Goal: Information Seeking & Learning: Find specific fact

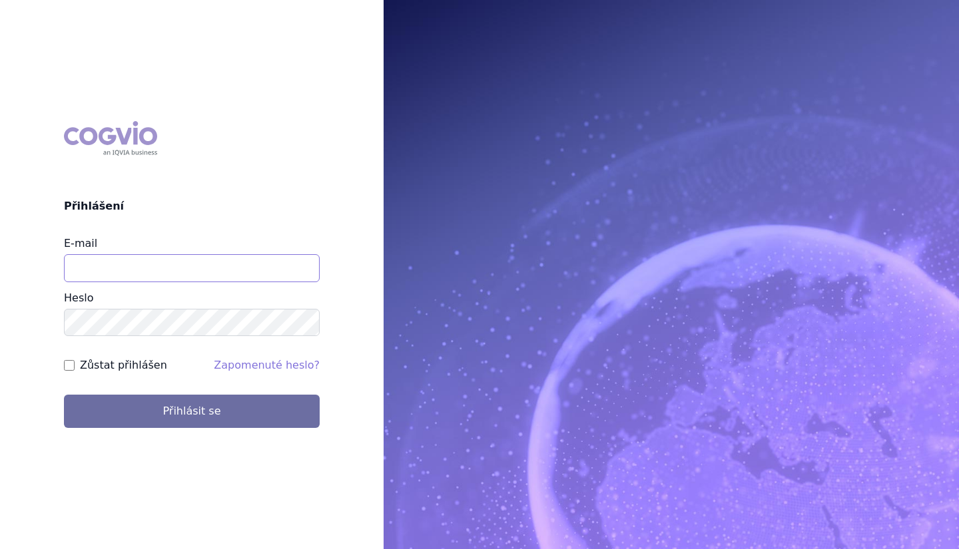
click at [136, 264] on input "E-mail" at bounding box center [192, 268] width 256 height 28
type input "martin.sekan@novartis.com"
click at [64, 395] on button "Přihlásit se" at bounding box center [192, 411] width 256 height 33
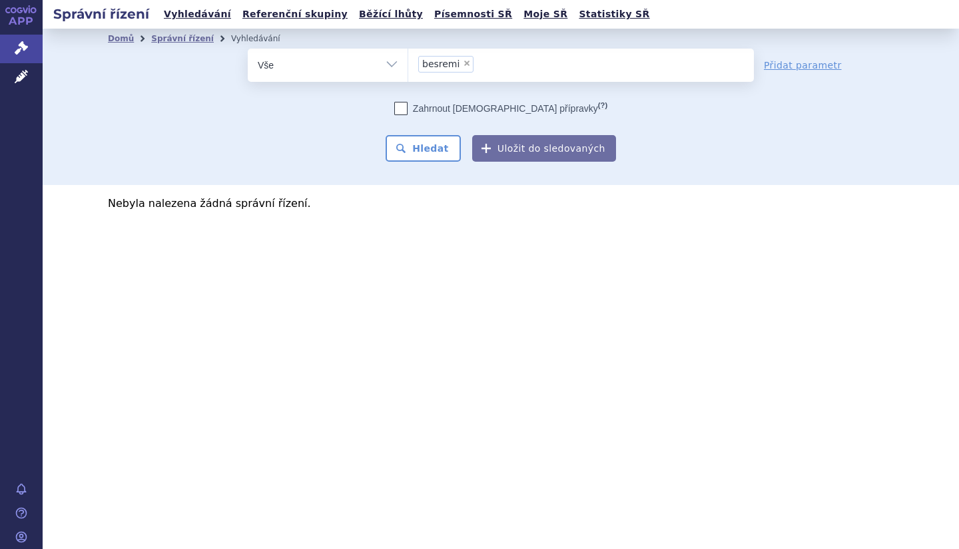
click at [477, 71] on input "besremi × besremi" at bounding box center [480, 63] width 7 height 17
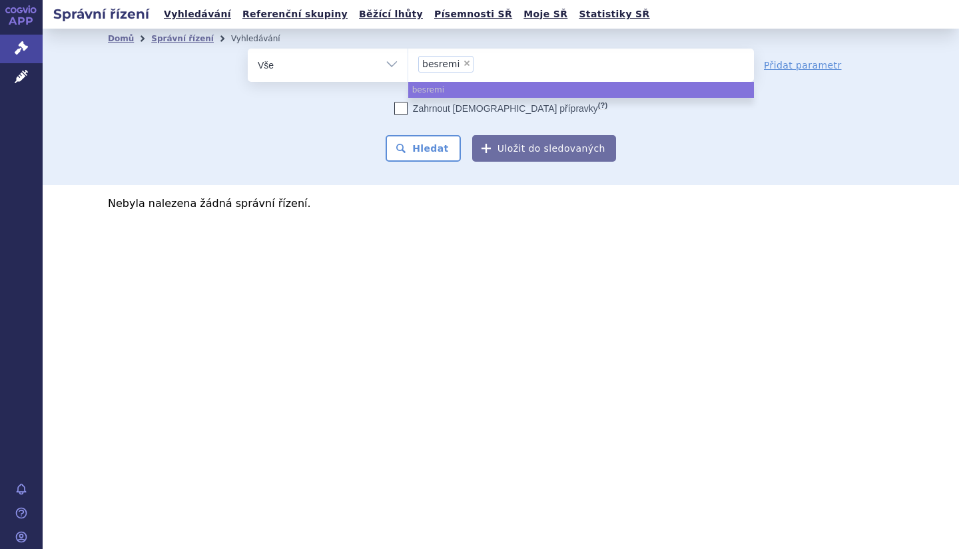
click at [461, 67] on li "× besremi" at bounding box center [445, 64] width 55 height 17
click at [408, 67] on select "besremi" at bounding box center [407, 64] width 1 height 33
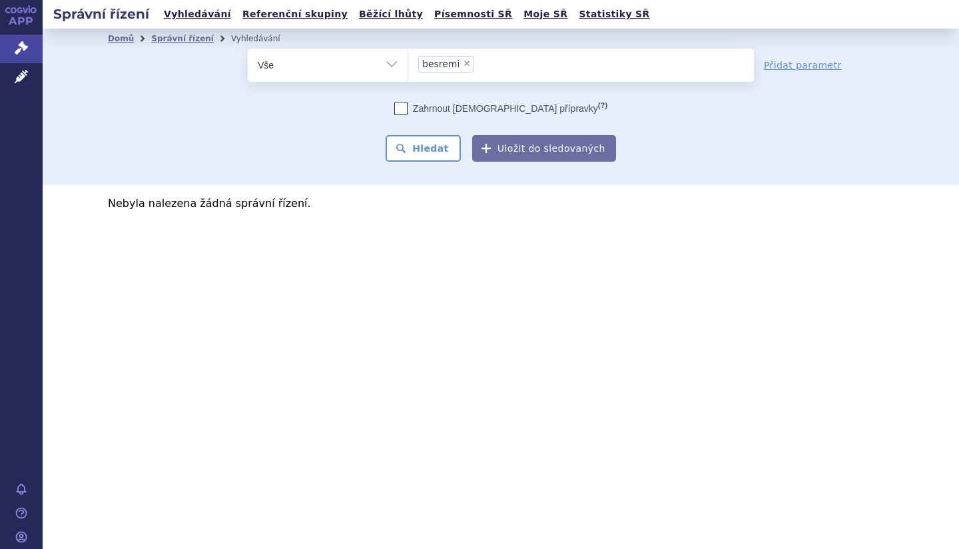
click at [463, 63] on span "×" at bounding box center [467, 63] width 8 height 8
click at [408, 63] on select "besremi" at bounding box center [407, 64] width 1 height 33
select select
click at [200, 43] on li "Správní řízení" at bounding box center [191, 39] width 80 height 20
click at [195, 41] on link "Správní řízení" at bounding box center [182, 38] width 63 height 9
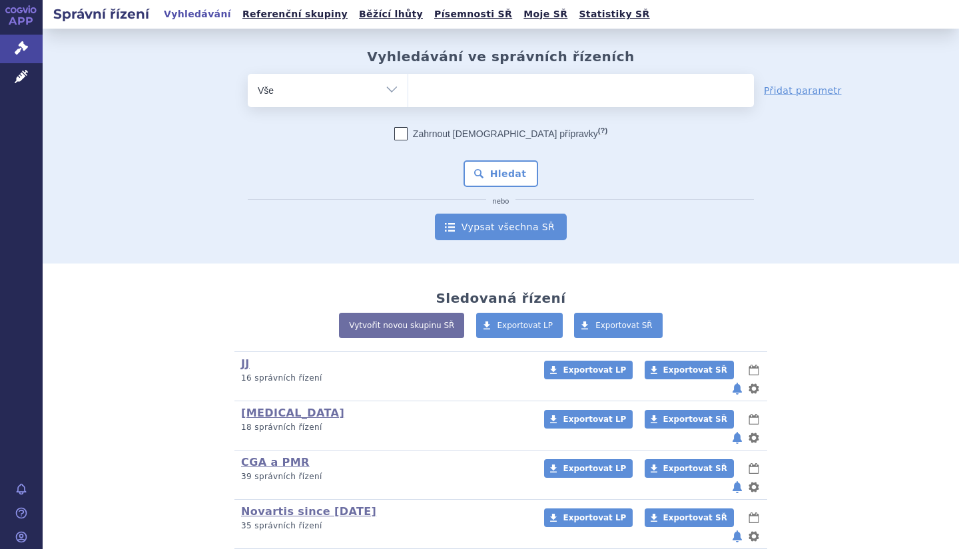
click at [534, 219] on link "Vypsat všechna SŘ" at bounding box center [501, 227] width 132 height 27
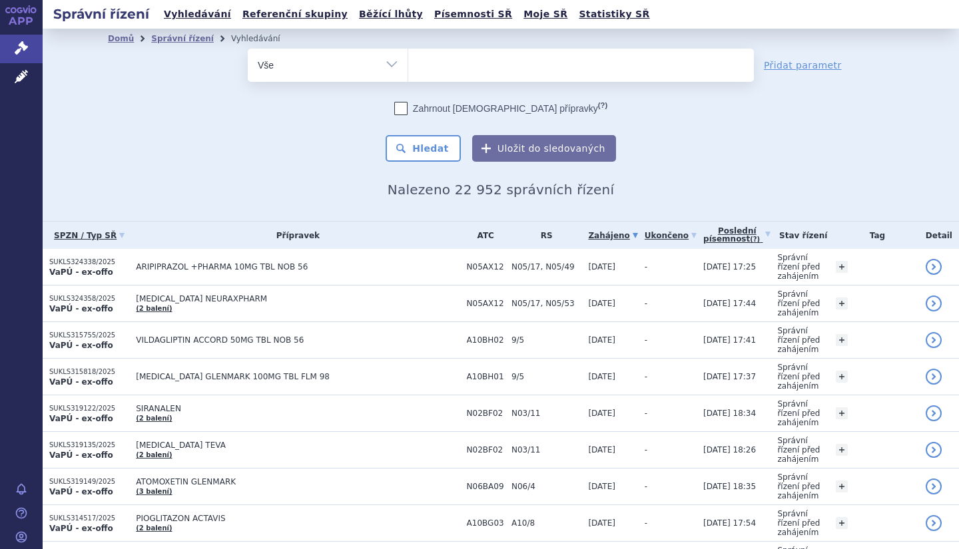
scroll to position [20, 0]
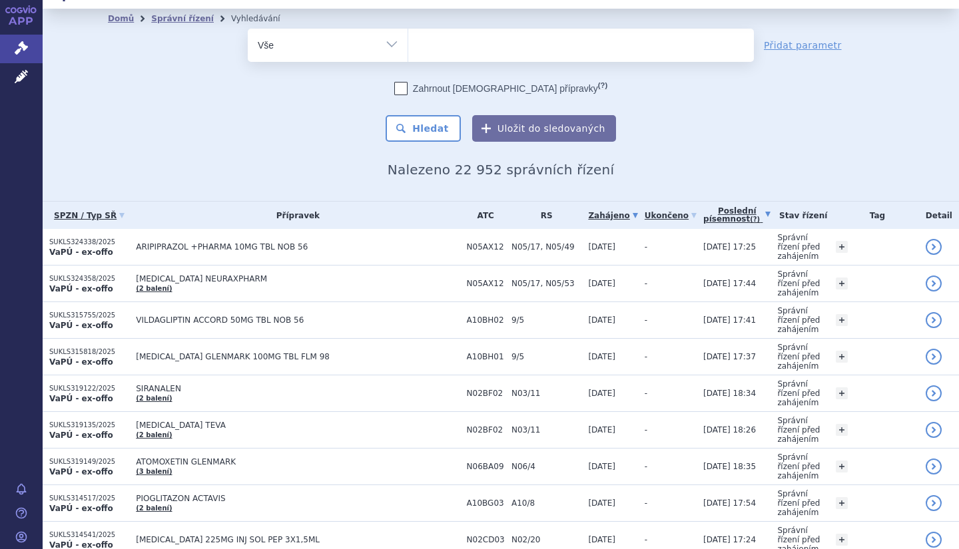
click at [738, 222] on link "Poslední písemnost (?)" at bounding box center [736, 215] width 67 height 27
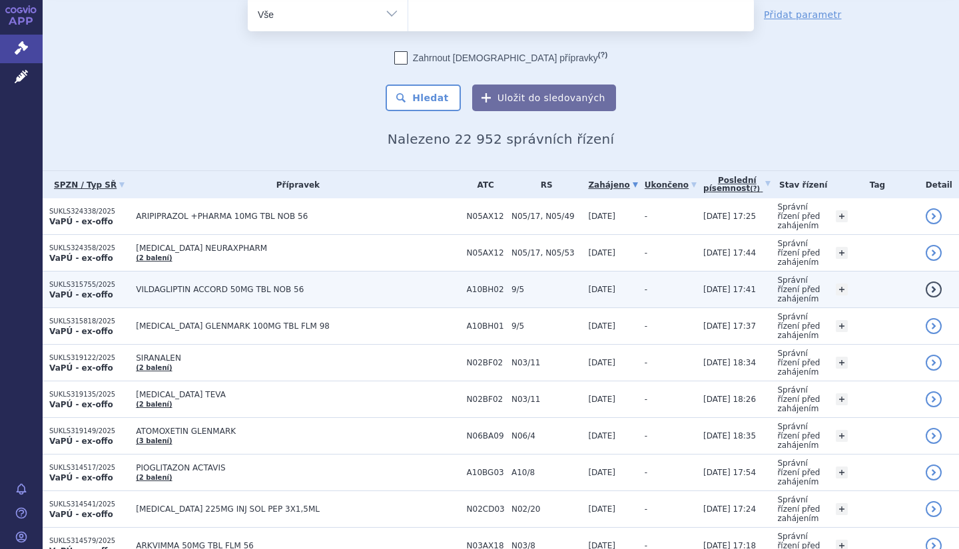
scroll to position [51, 0]
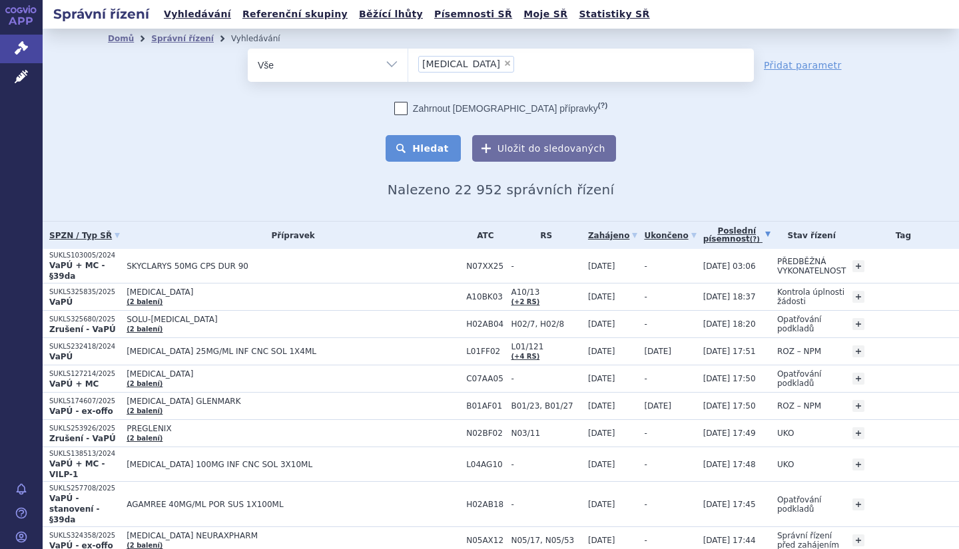
click at [426, 146] on button "Hledat" at bounding box center [422, 148] width 75 height 27
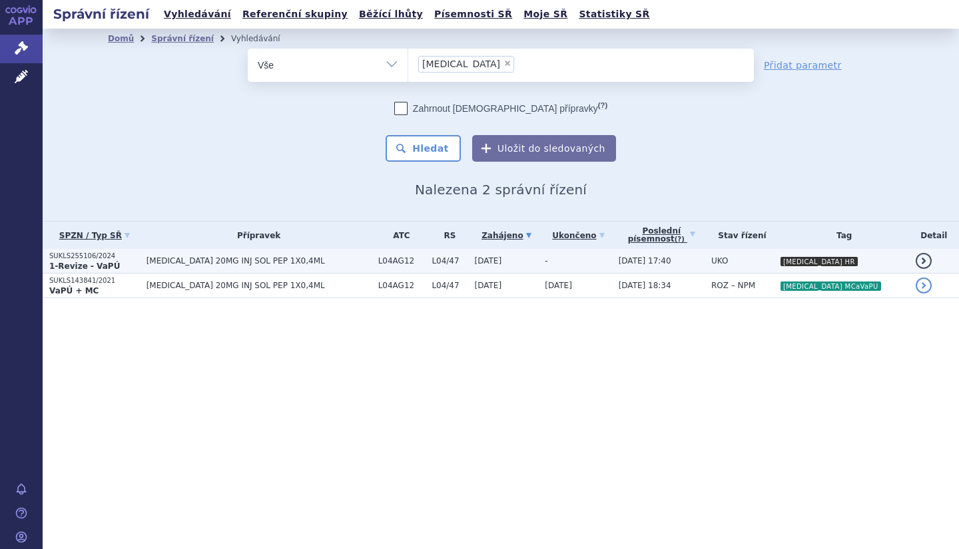
click at [557, 265] on td "-" at bounding box center [574, 261] width 73 height 25
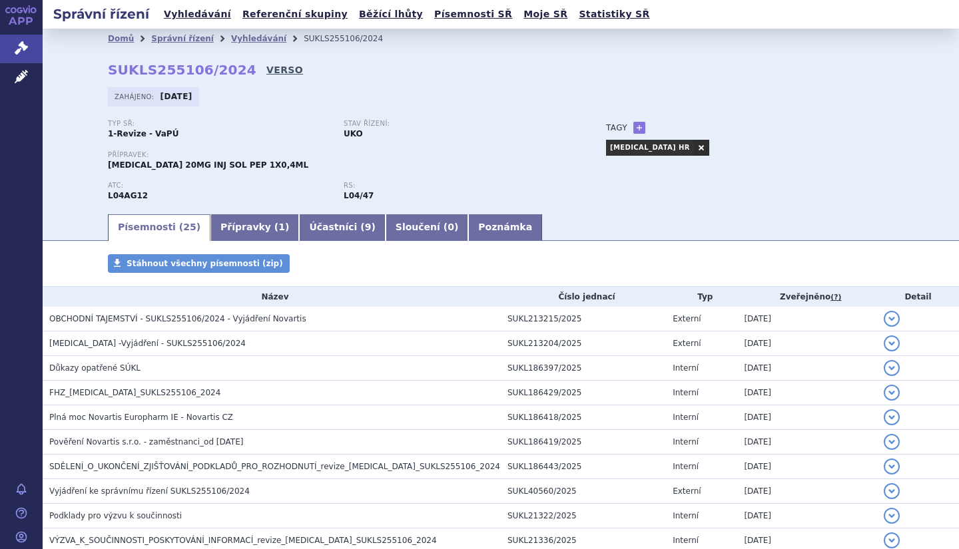
click at [266, 71] on link "VERSO" at bounding box center [284, 69] width 37 height 13
click at [234, 41] on link "Vyhledávání" at bounding box center [258, 38] width 55 height 9
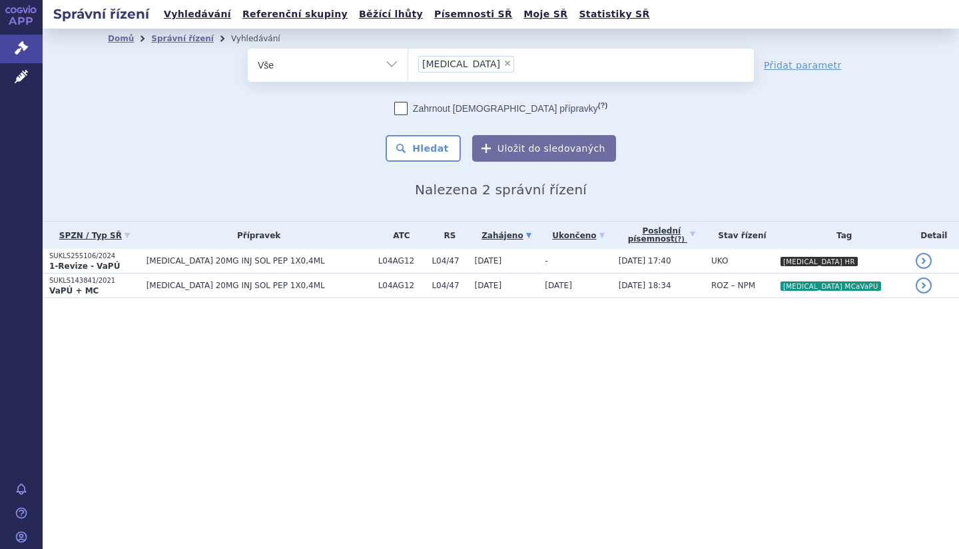
click at [503, 65] on span "×" at bounding box center [507, 63] width 8 height 8
click at [408, 65] on select "kesimpta" at bounding box center [407, 64] width 1 height 33
select select
type input "cos"
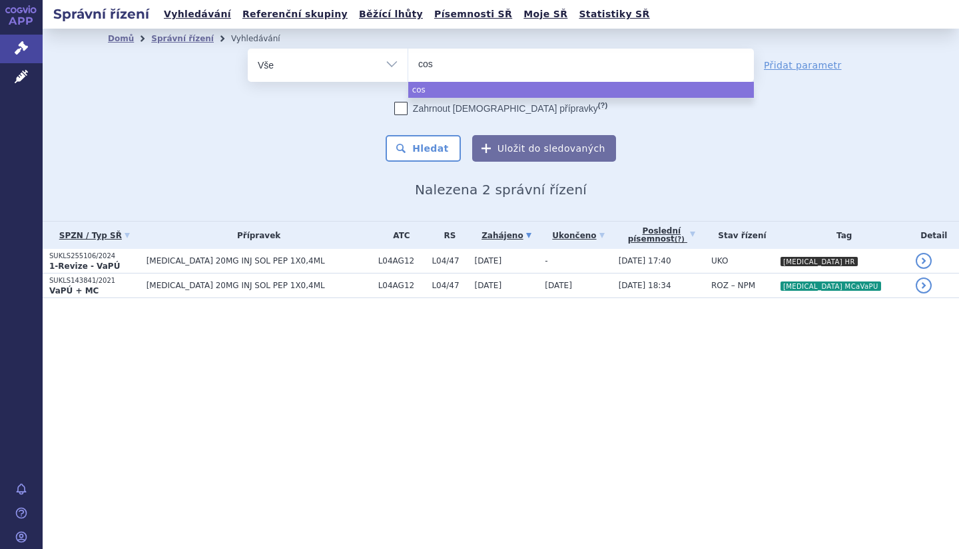
type input "cose"
type input "cosent"
type input "cosenty"
select select "cosenty"
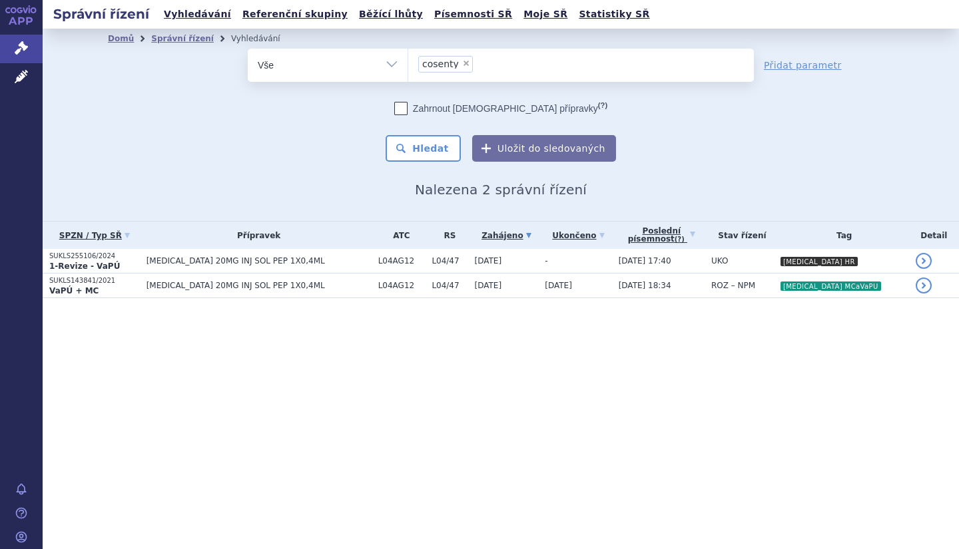
type input "cosenty"
select select
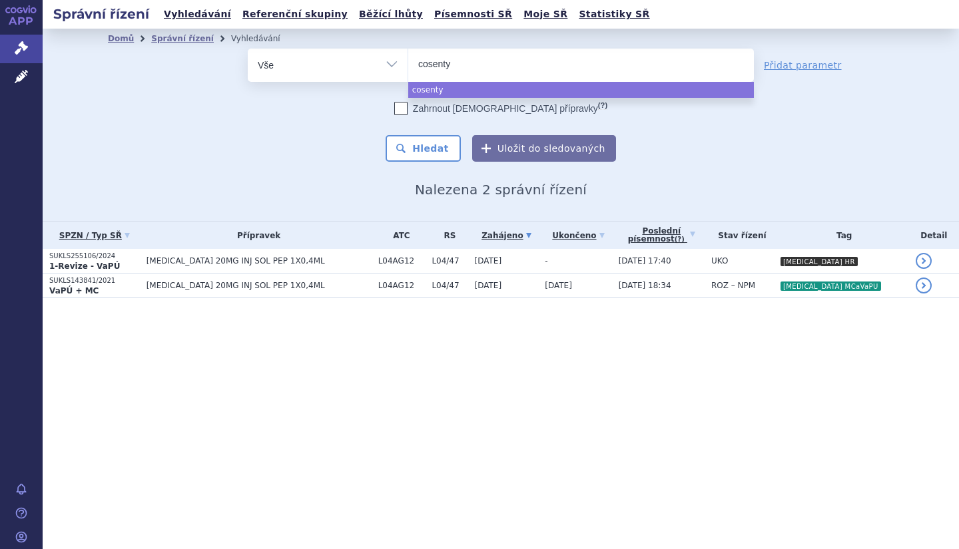
type input "cosentyx"
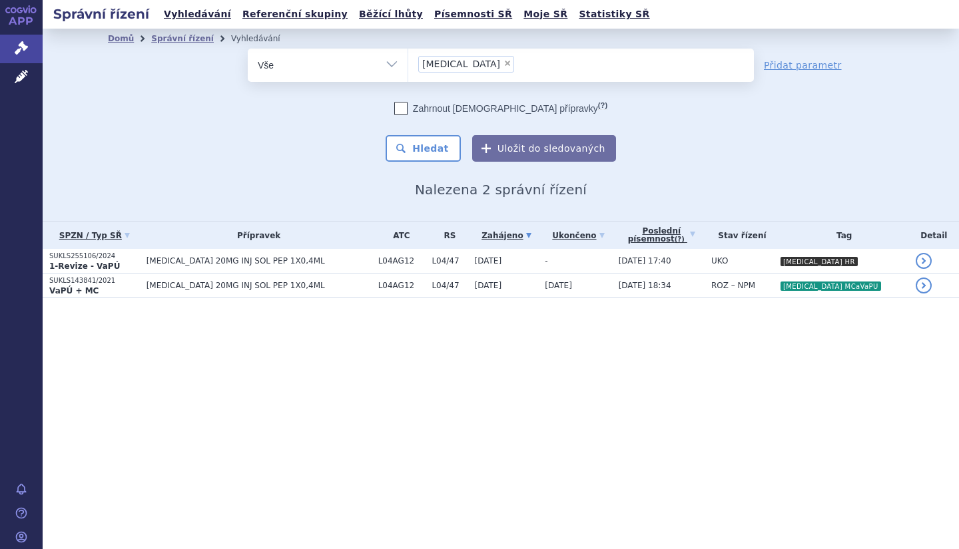
select select "cosentyx"
click at [434, 152] on button "Hledat" at bounding box center [422, 148] width 75 height 27
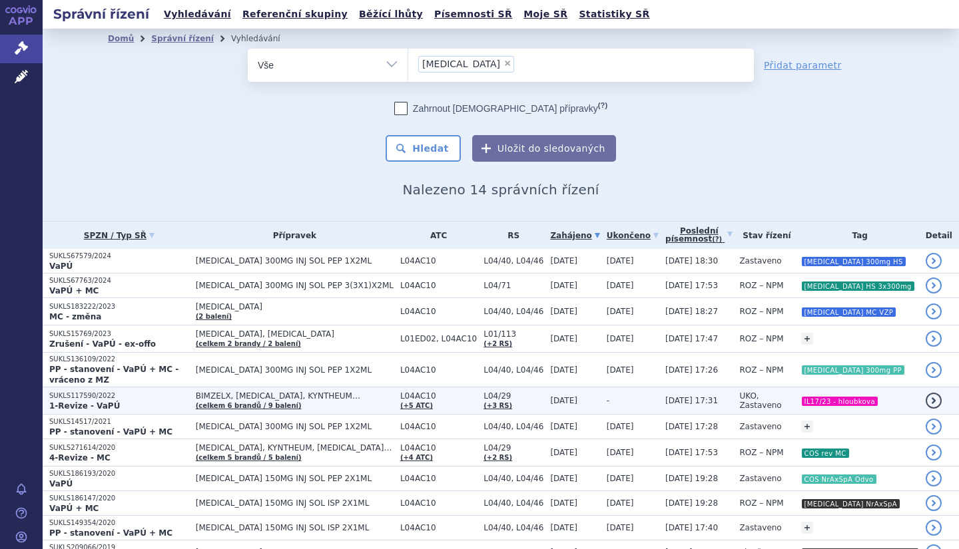
click at [543, 391] on span "L04/29" at bounding box center [513, 395] width 60 height 9
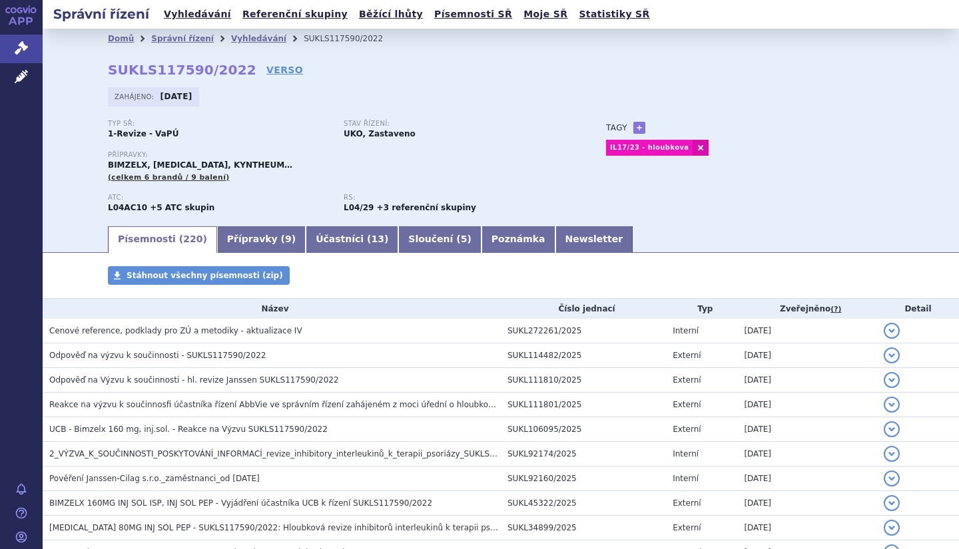
click at [254, 79] on div "Domů Správní řízení Vyhledávání SUKLS117590/2022 SUKLS117590/2022 VERSO Zahájen…" at bounding box center [500, 137] width 839 height 176
click at [266, 67] on link "VERSO" at bounding box center [284, 69] width 37 height 13
